Goal: Task Accomplishment & Management: Use online tool/utility

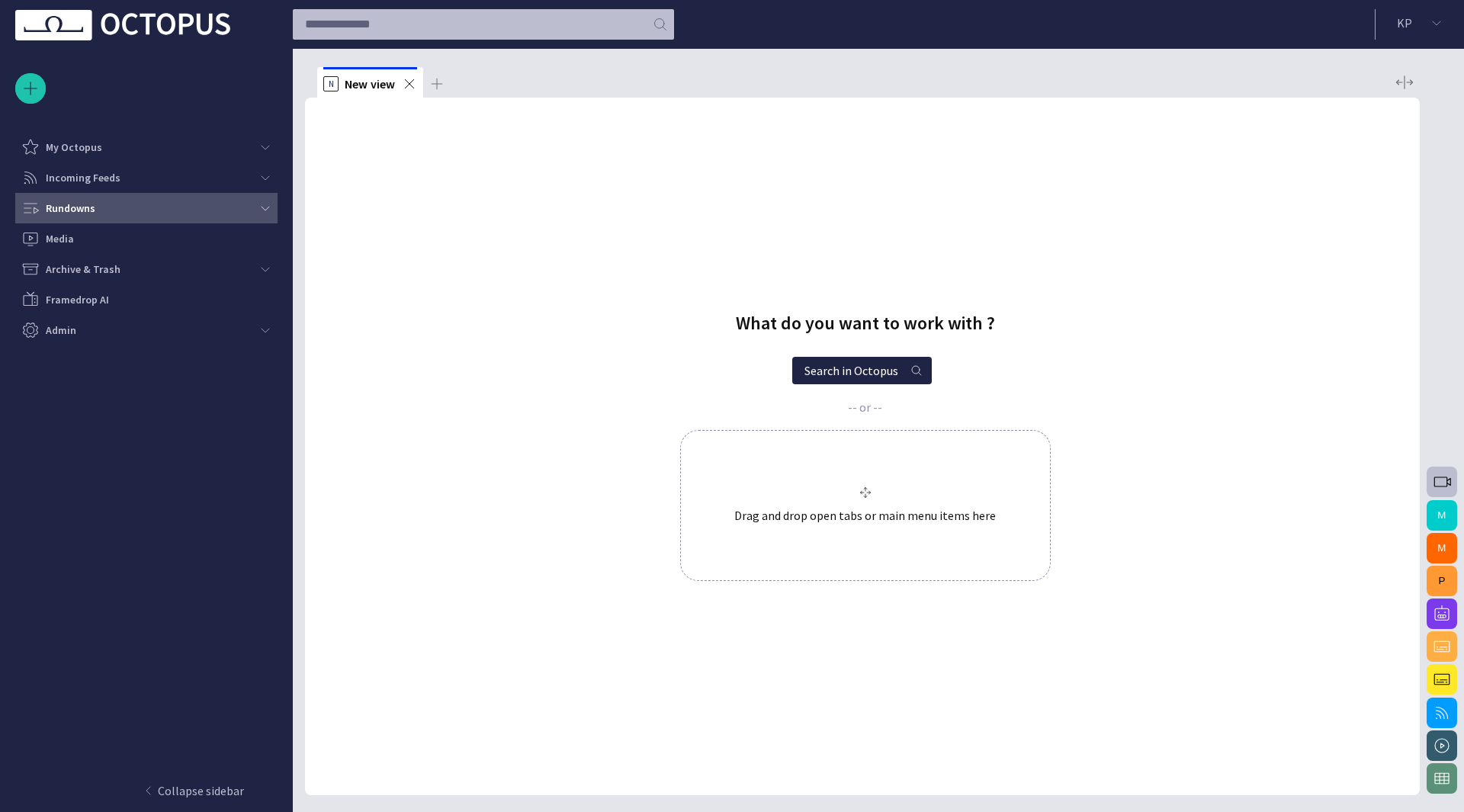
click at [114, 203] on div "Rundowns" at bounding box center [142, 208] width 241 height 24
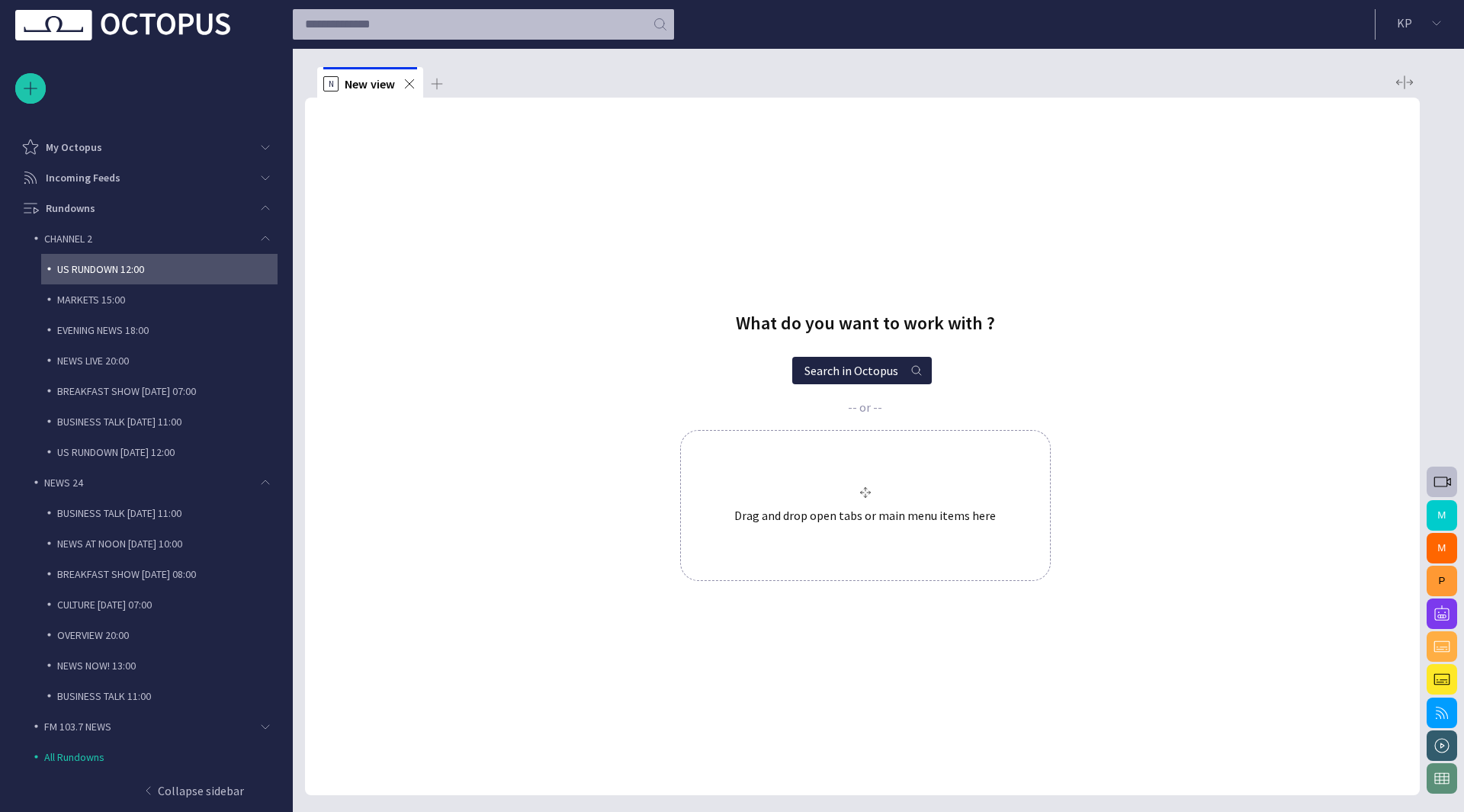
click at [106, 274] on p "US RUNDOWN 12:00" at bounding box center [168, 269] width 220 height 15
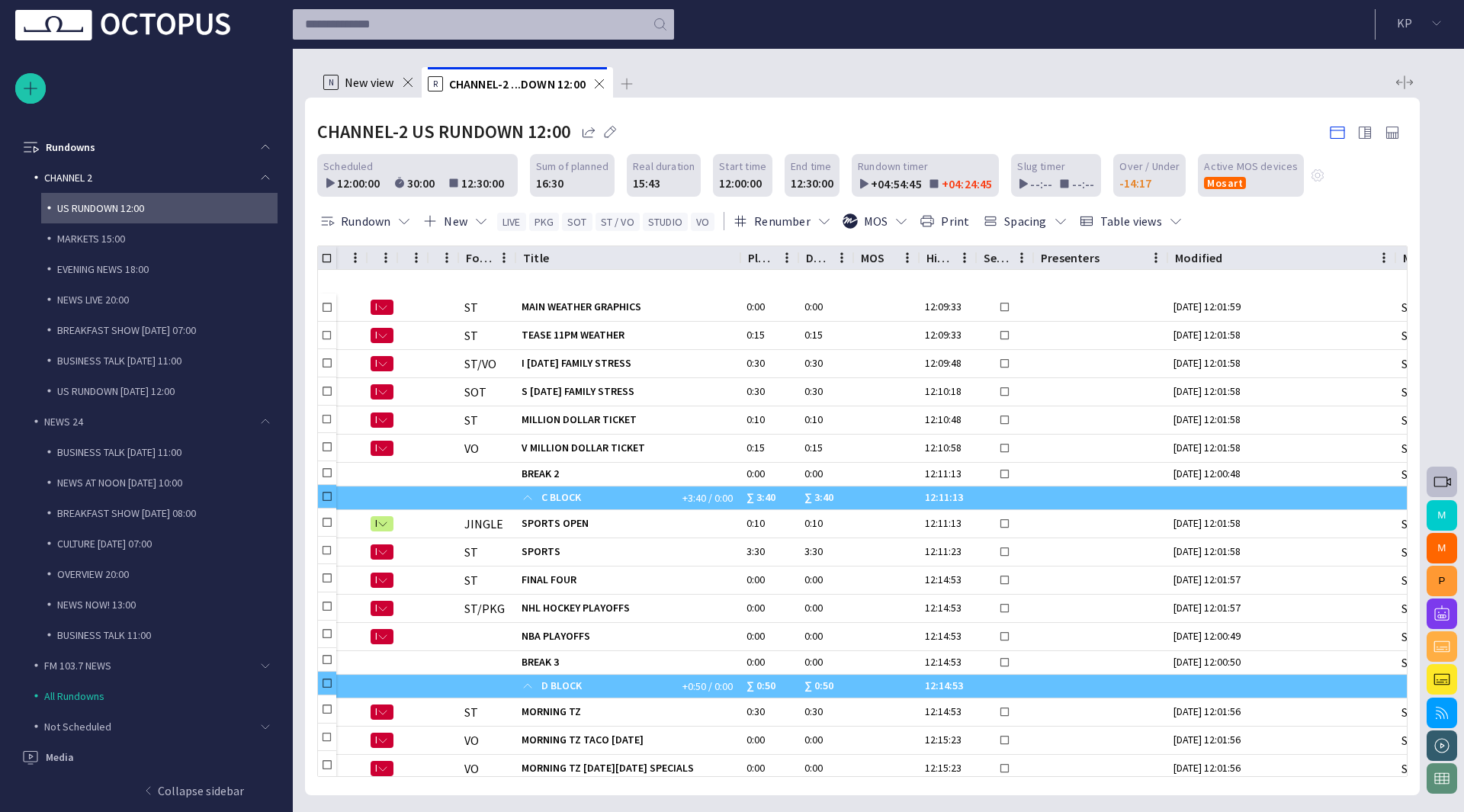
scroll to position [748, 0]
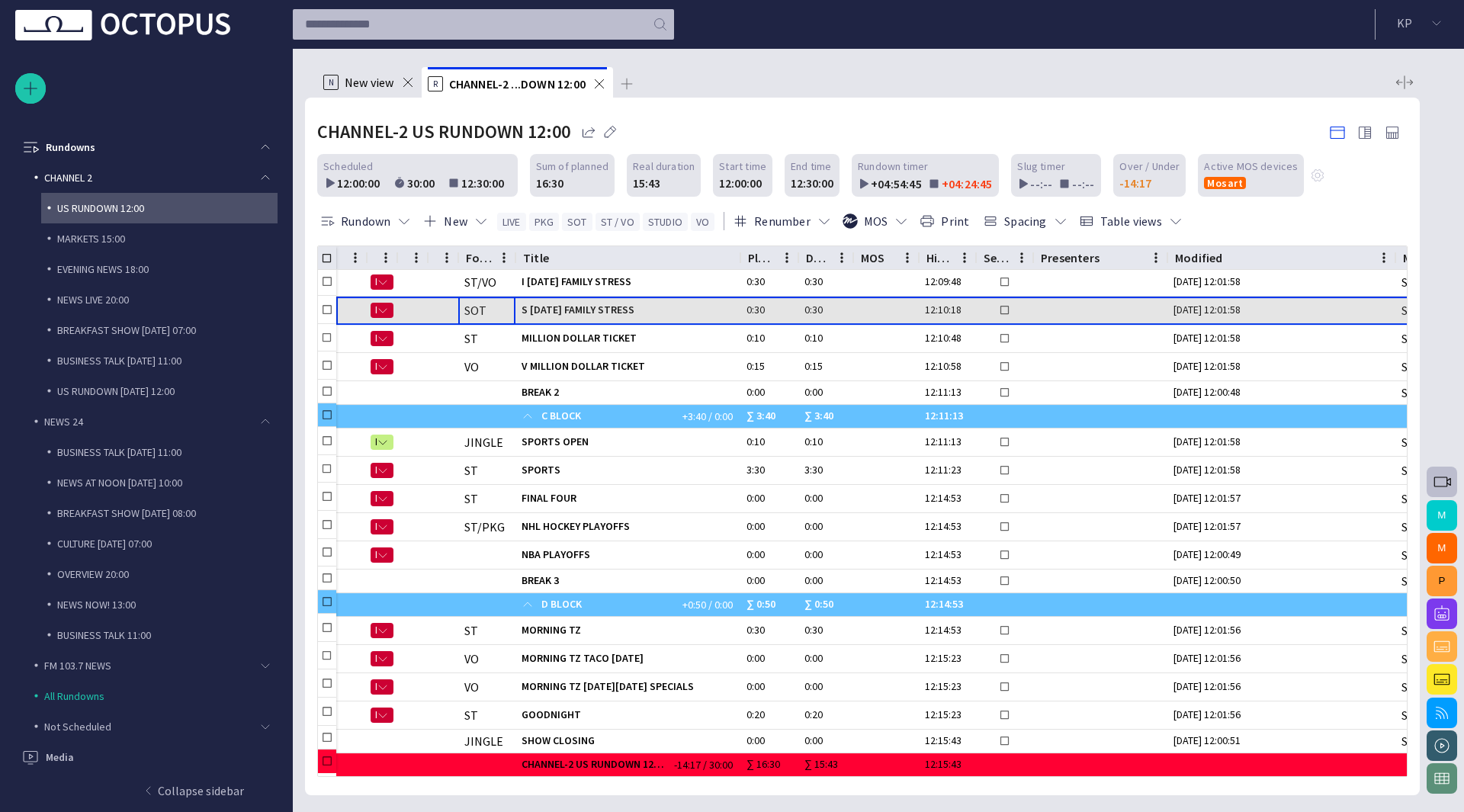
click at [508, 314] on div "SOT" at bounding box center [486, 311] width 57 height 17
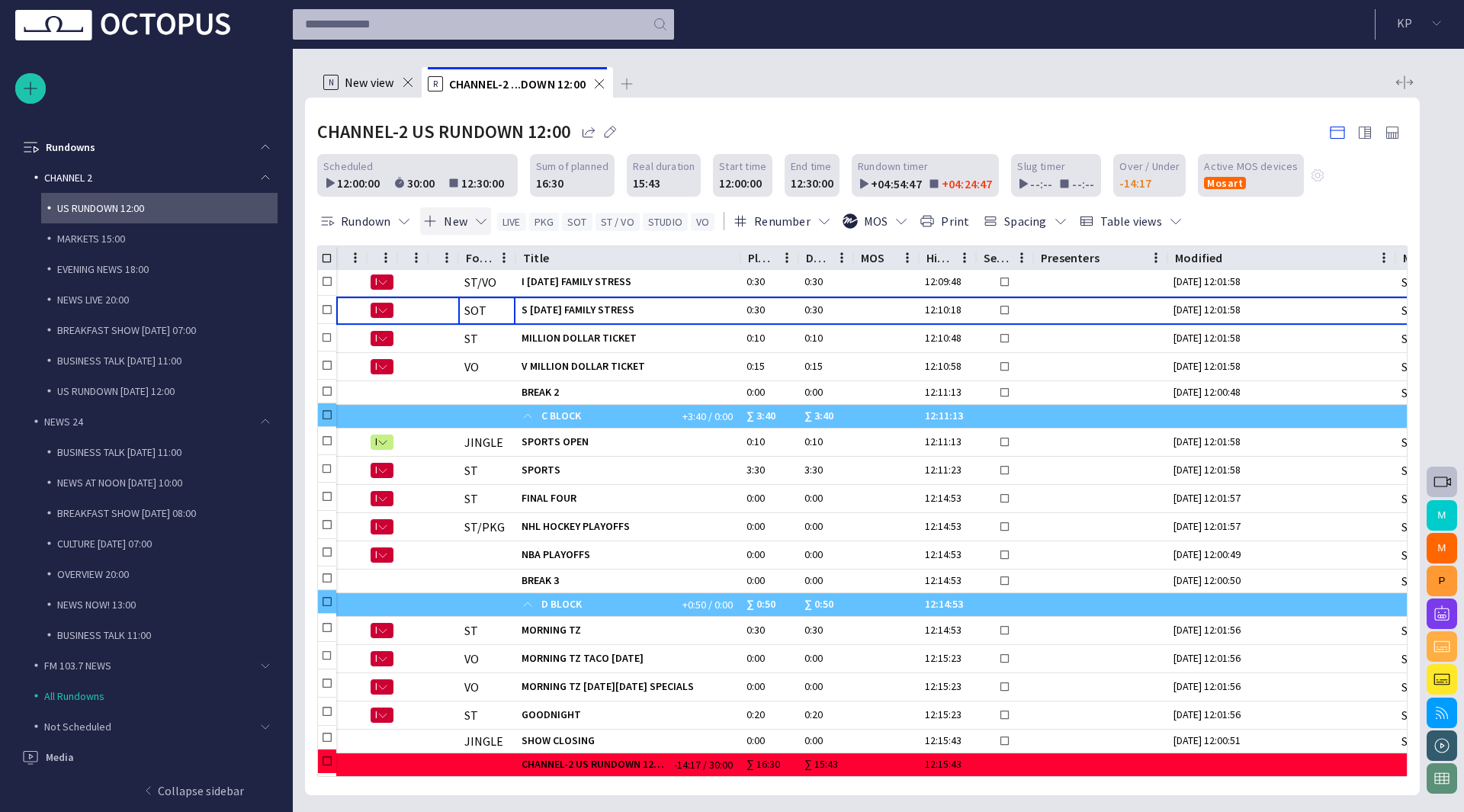
click at [485, 219] on span "button" at bounding box center [481, 221] width 15 height 15
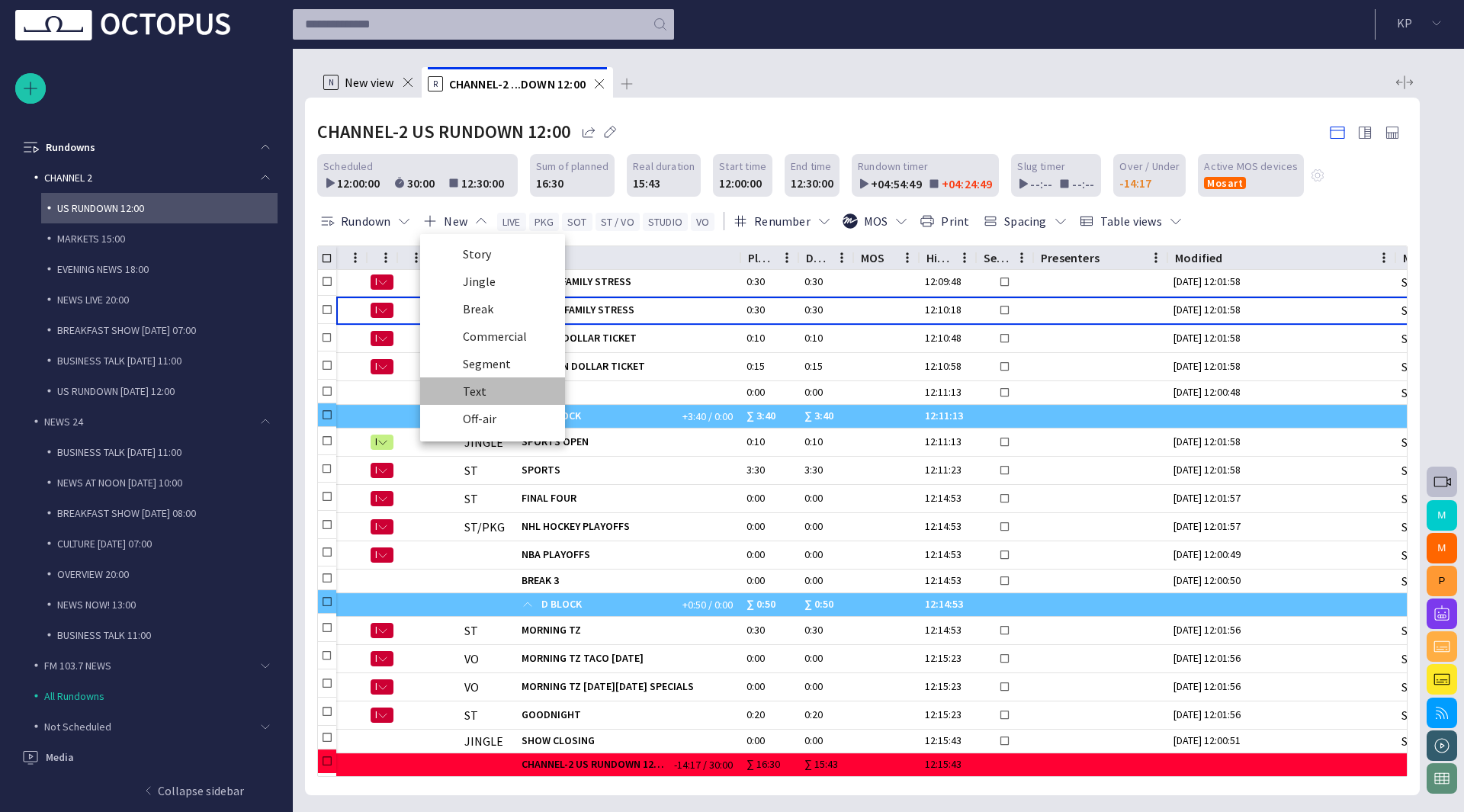
click at [495, 393] on li "Text" at bounding box center [493, 391] width 145 height 27
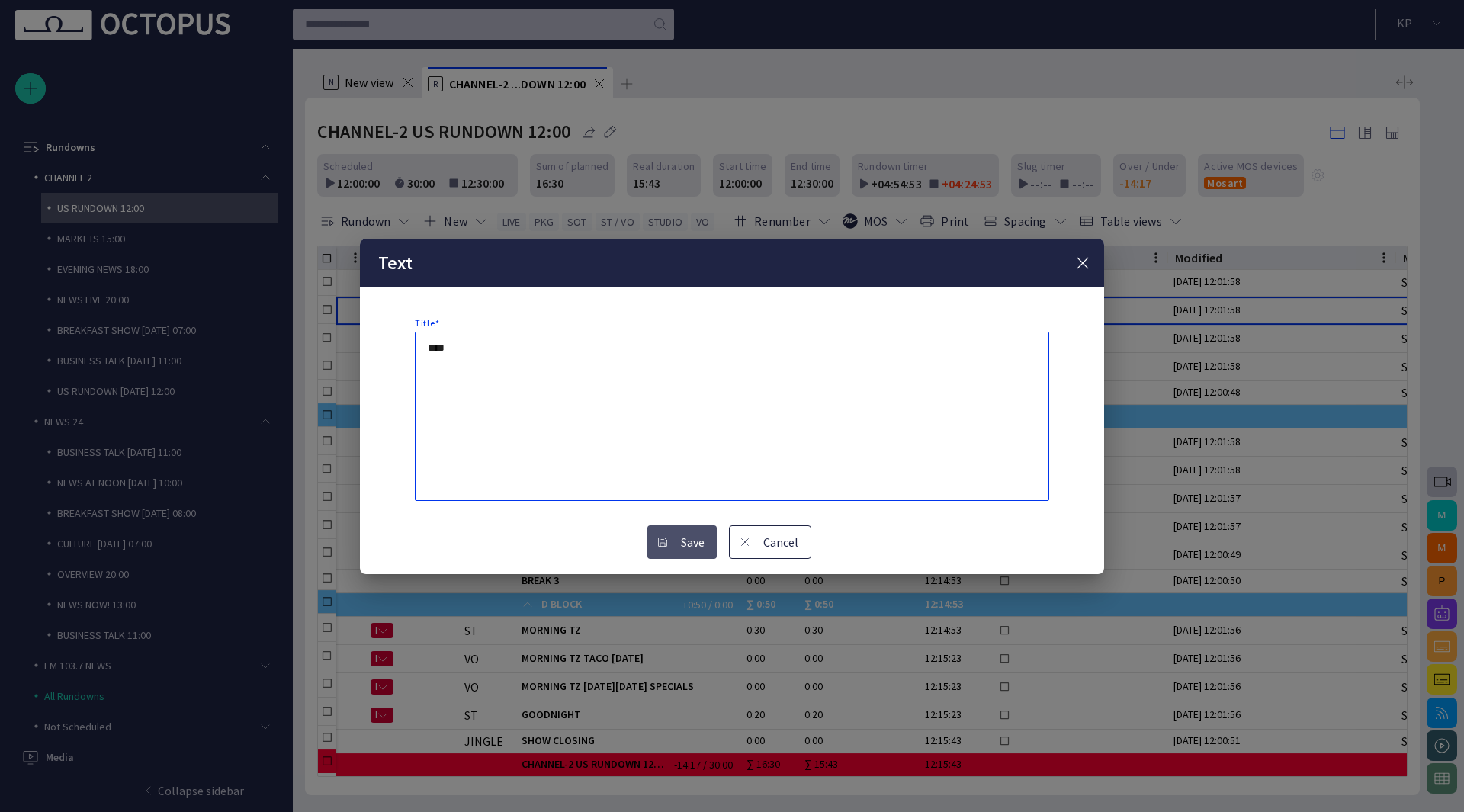
type textarea "****"
click at [675, 538] on button "Save" at bounding box center [682, 543] width 70 height 34
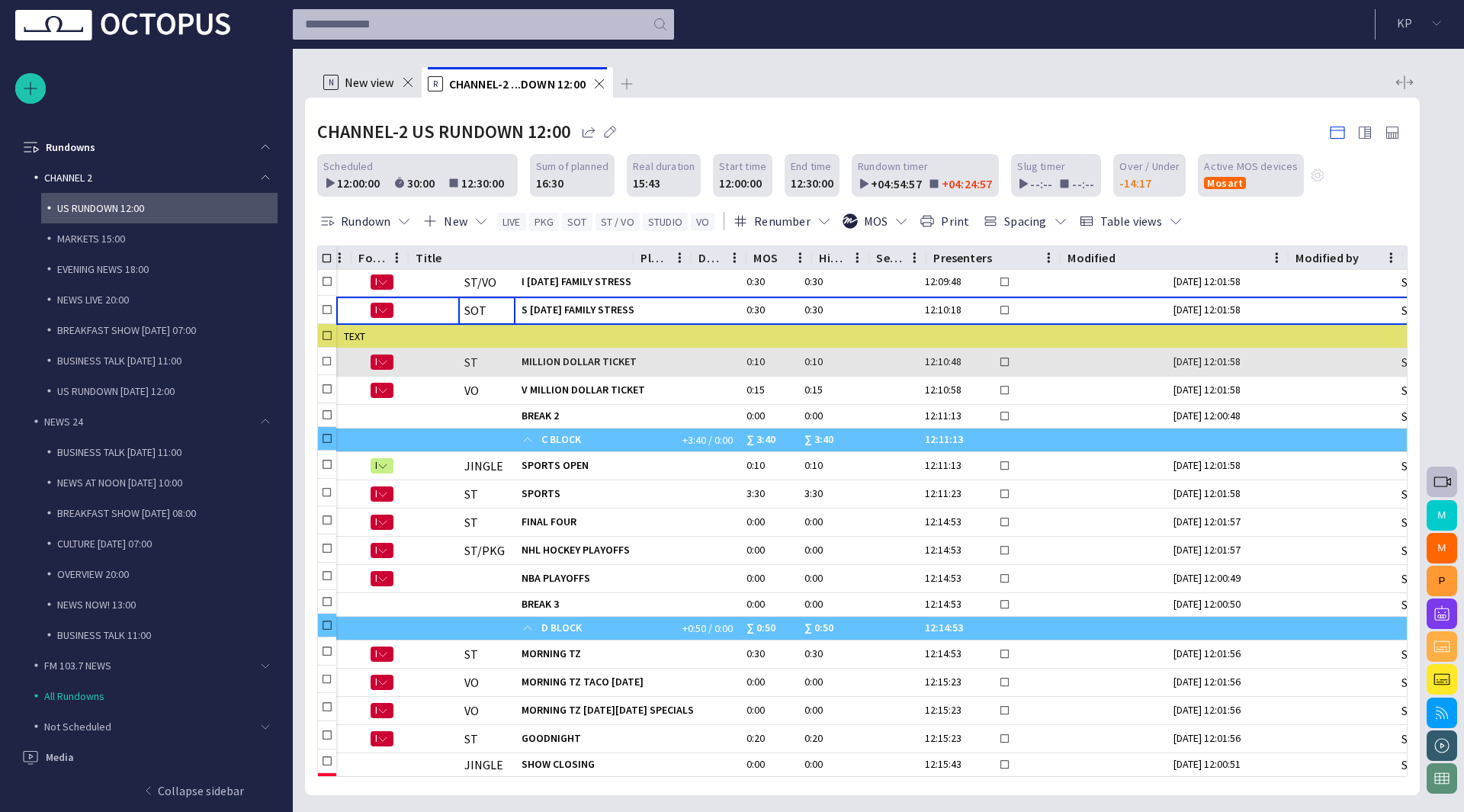
scroll to position [748, 106]
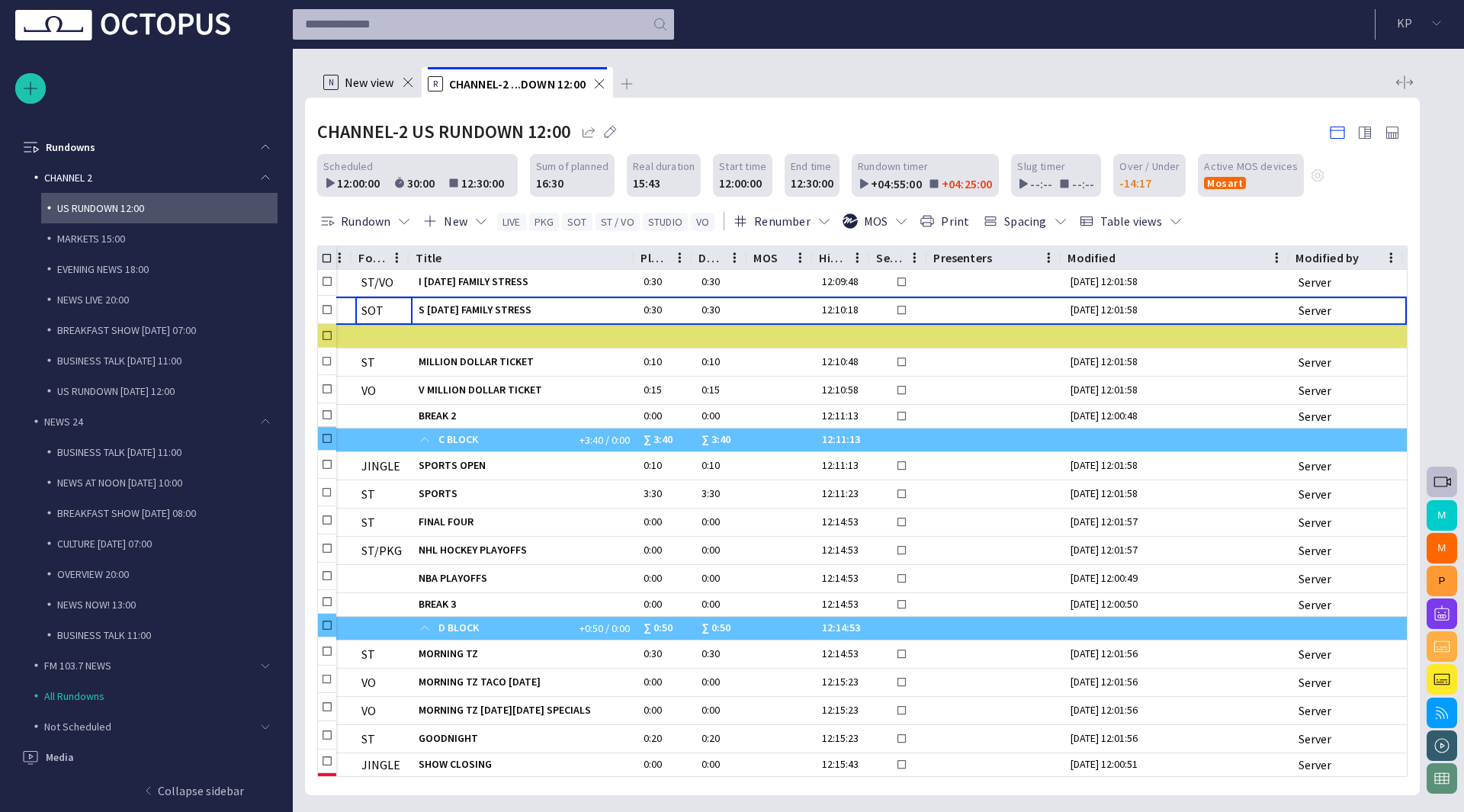
click at [587, 134] on span "button" at bounding box center [589, 132] width 15 height 15
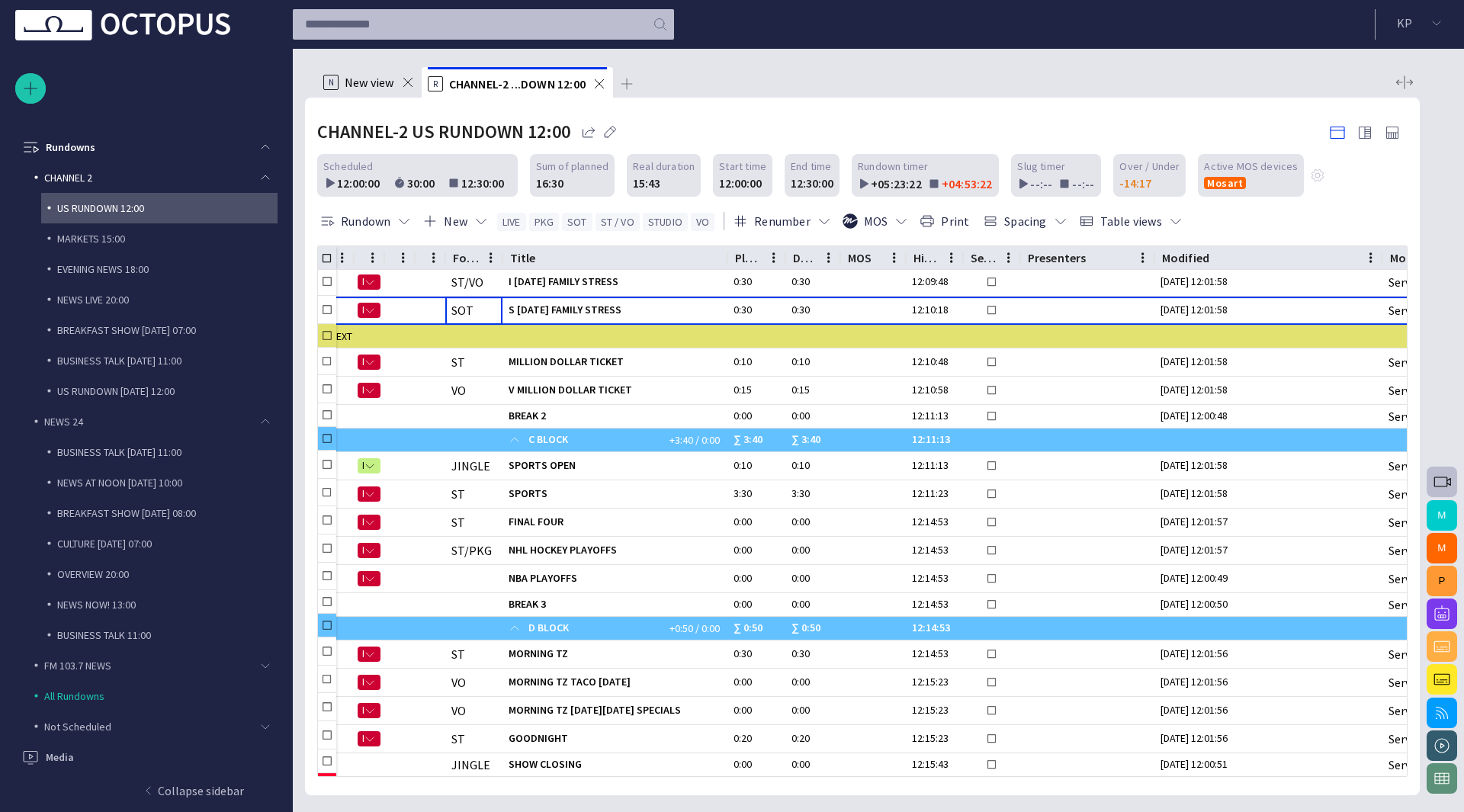
scroll to position [0, 0]
